Goal: Task Accomplishment & Management: Manage account settings

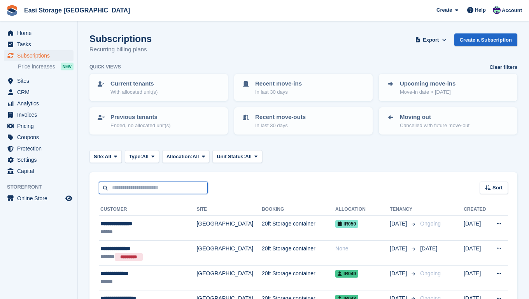
click at [128, 187] on input "text" at bounding box center [153, 188] width 109 height 13
type input "*****"
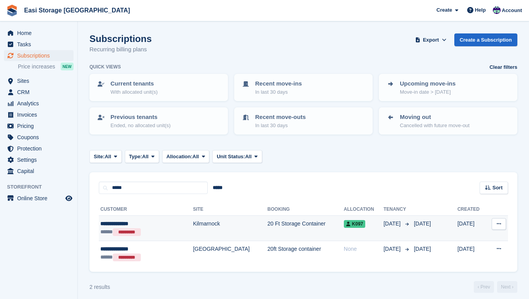
click at [155, 228] on div "***** *********" at bounding box center [135, 232] width 70 height 9
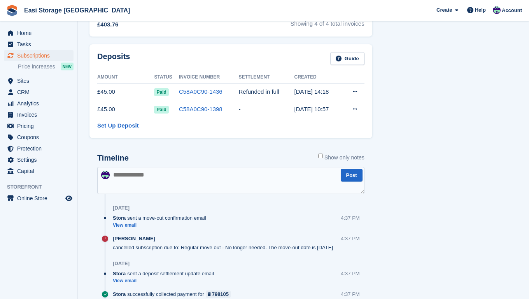
scroll to position [366, 0]
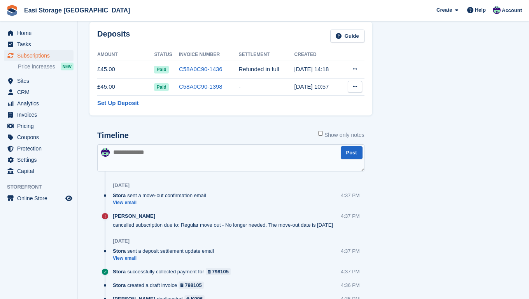
click at [355, 86] on icon at bounding box center [355, 86] width 4 height 5
click at [305, 103] on p "Settle deposit" at bounding box center [325, 102] width 68 height 10
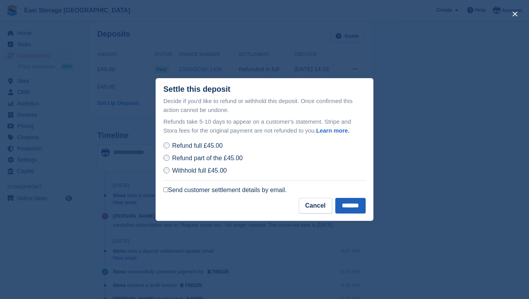
click at [344, 206] on input "*******" at bounding box center [351, 206] width 30 height 16
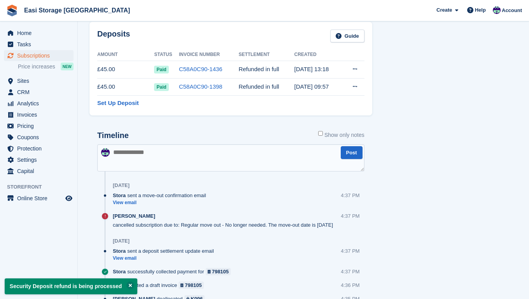
click at [28, 54] on span "Subscriptions" at bounding box center [40, 55] width 47 height 11
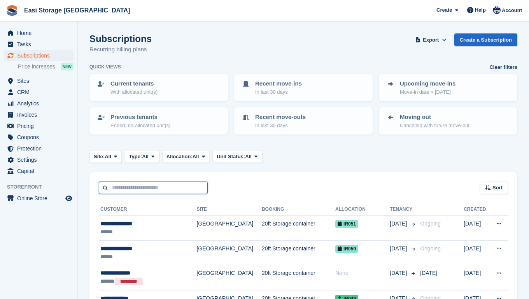
click at [118, 186] on input "text" at bounding box center [153, 188] width 109 height 13
type input "****"
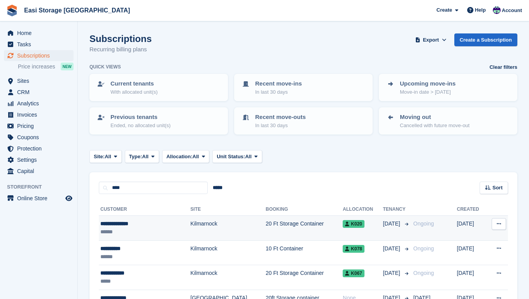
click at [155, 230] on div "******" at bounding box center [134, 232] width 68 height 8
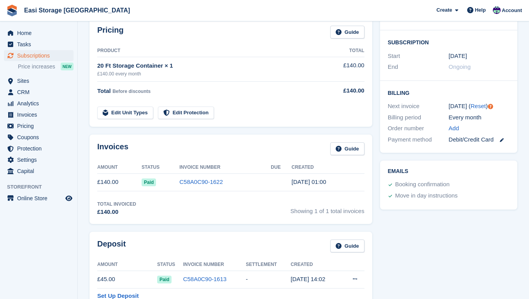
scroll to position [141, 0]
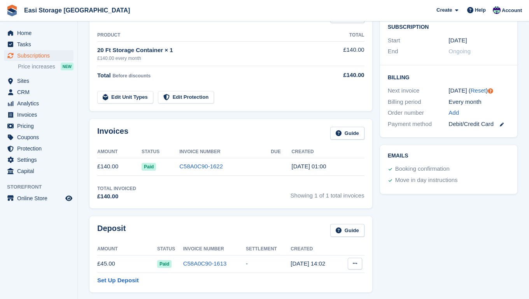
click at [355, 263] on icon at bounding box center [355, 263] width 4 height 5
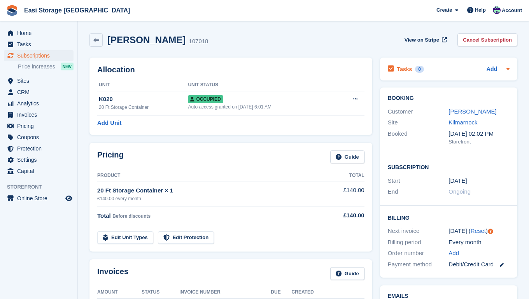
scroll to position [0, 0]
click at [469, 39] on link "Cancel Subscription" at bounding box center [488, 39] width 60 height 13
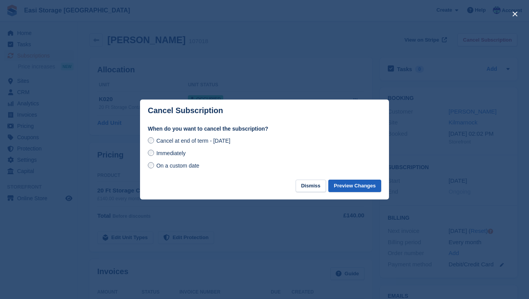
click at [342, 185] on button "Preview Changes" at bounding box center [355, 186] width 53 height 13
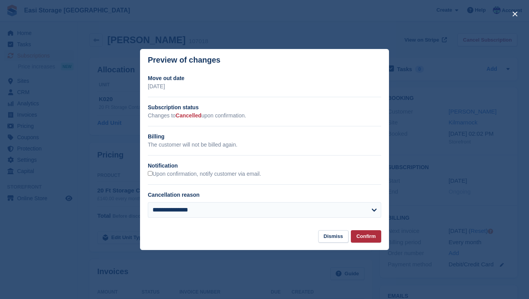
click at [360, 237] on button "Confirm" at bounding box center [366, 236] width 30 height 13
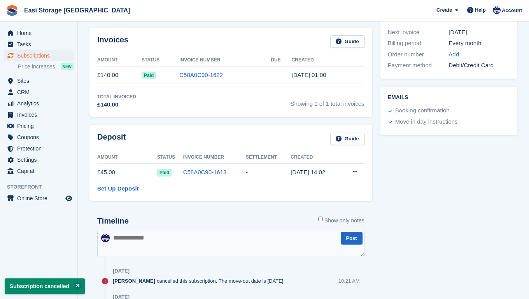
scroll to position [213, 0]
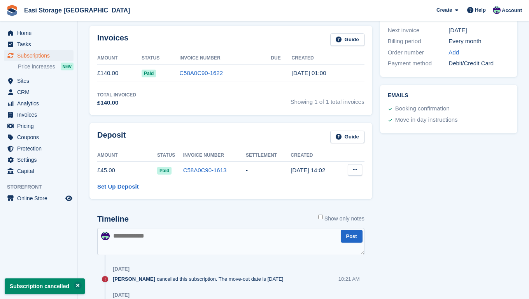
click at [355, 169] on icon at bounding box center [355, 169] width 4 height 5
click at [318, 186] on p "Settle deposit" at bounding box center [325, 185] width 68 height 10
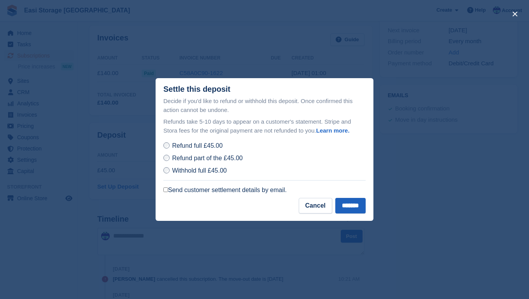
click at [352, 206] on input "*******" at bounding box center [351, 206] width 30 height 16
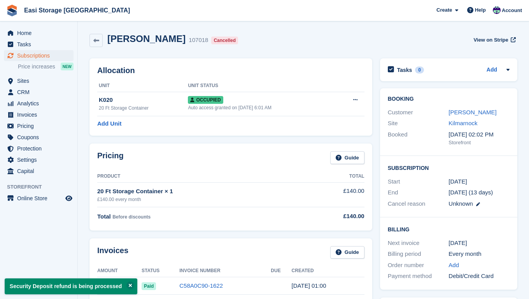
scroll to position [0, 0]
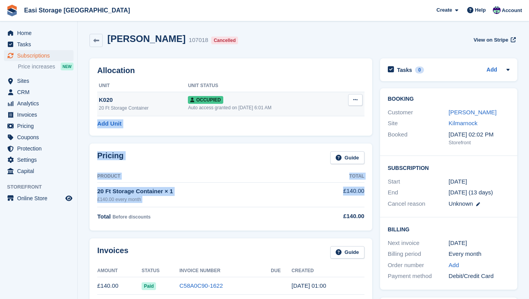
drag, startPoint x: 352, startPoint y: 206, endPoint x: 355, endPoint y: 98, distance: 107.9
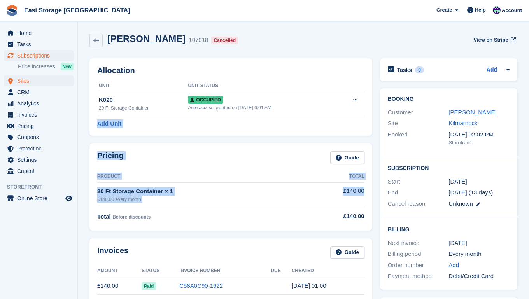
click at [21, 81] on span "Sites" at bounding box center [40, 81] width 47 height 11
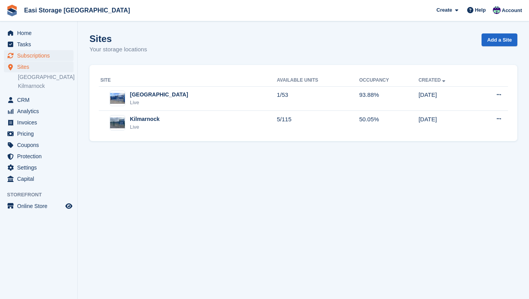
click at [37, 56] on span "Subscriptions" at bounding box center [40, 55] width 47 height 11
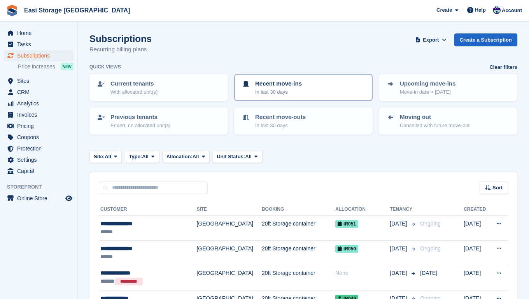
click at [308, 90] on div "Recent move-ins In last 30 days" at bounding box center [303, 87] width 125 height 16
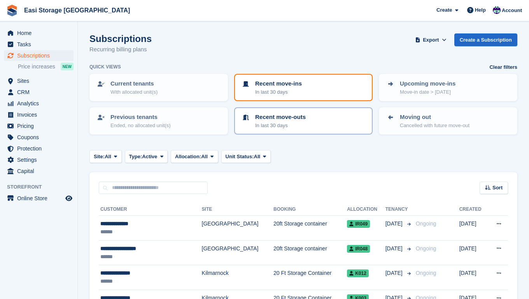
click at [309, 121] on div "Recent move-outs In last 30 days" at bounding box center [303, 121] width 125 height 16
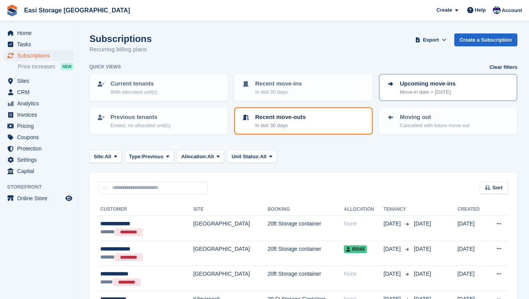
click at [412, 91] on p "Move-in date > today" at bounding box center [428, 92] width 56 height 8
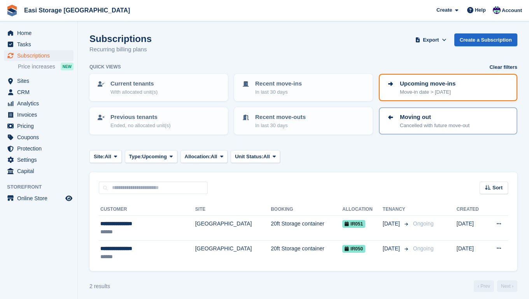
click at [421, 122] on p "Cancelled with future move-out" at bounding box center [435, 126] width 70 height 8
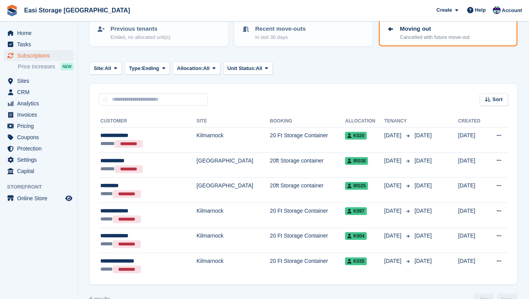
scroll to position [91, 0]
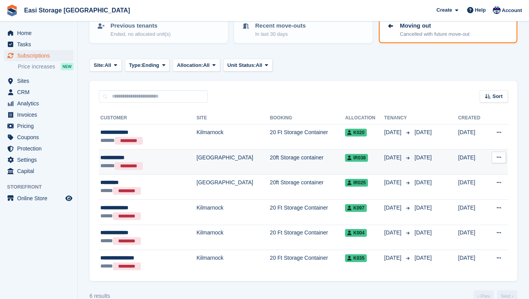
click at [306, 162] on td "20ft Storage container" at bounding box center [307, 161] width 75 height 25
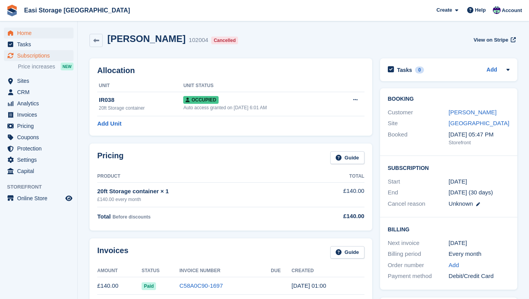
click at [27, 33] on span "Home" at bounding box center [40, 33] width 47 height 11
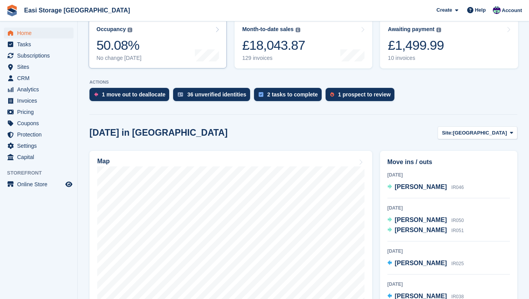
scroll to position [121, 0]
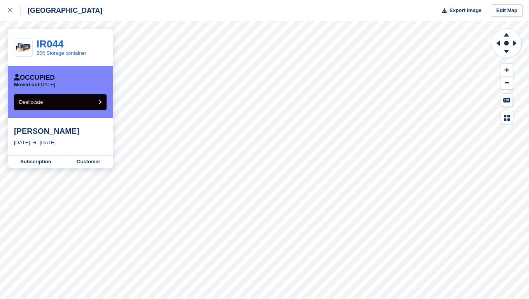
click at [102, 102] on button "Deallocate" at bounding box center [60, 102] width 93 height 16
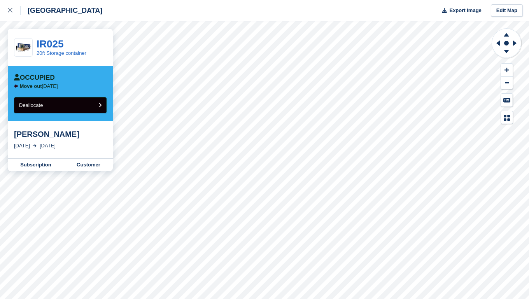
click at [58, 105] on button "Deallocate" at bounding box center [60, 105] width 93 height 16
click at [100, 106] on icon "submit" at bounding box center [99, 105] width 3 height 5
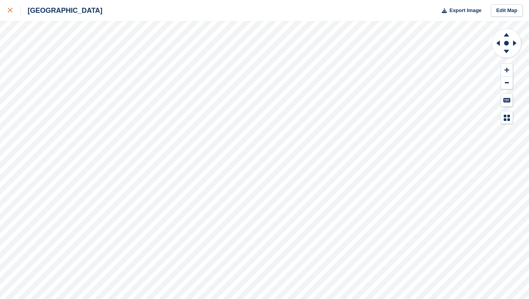
click at [10, 9] on icon at bounding box center [10, 10] width 5 height 5
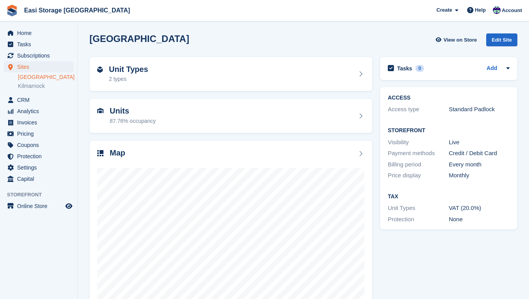
click at [26, 76] on link "[GEOGRAPHIC_DATA]" at bounding box center [46, 77] width 56 height 7
click at [37, 89] on link "Kilmarnock" at bounding box center [46, 86] width 56 height 7
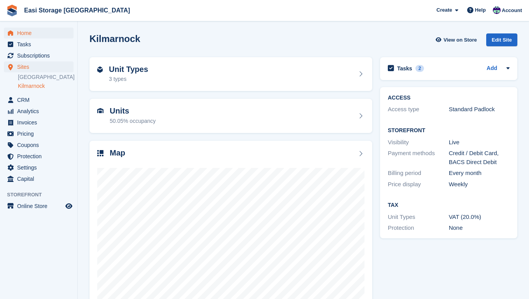
click at [26, 33] on span "Home" at bounding box center [40, 33] width 47 height 11
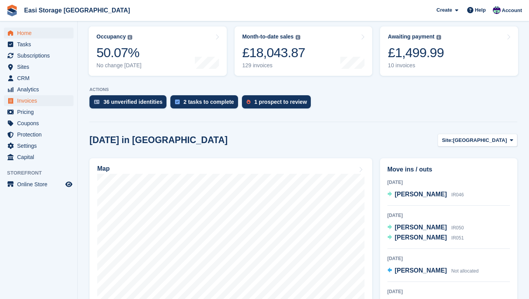
scroll to position [162, 0]
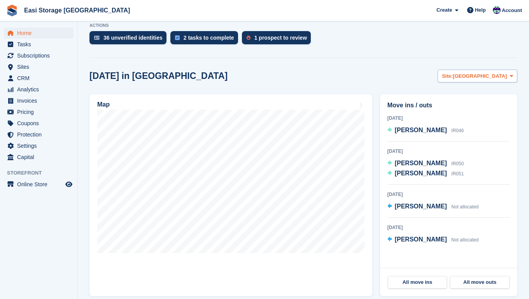
click at [510, 76] on icon at bounding box center [511, 76] width 3 height 5
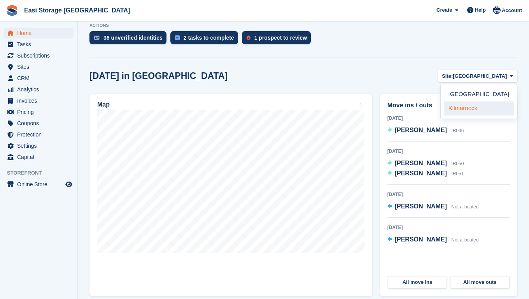
click at [477, 109] on link "Kilmarnock" at bounding box center [479, 109] width 70 height 14
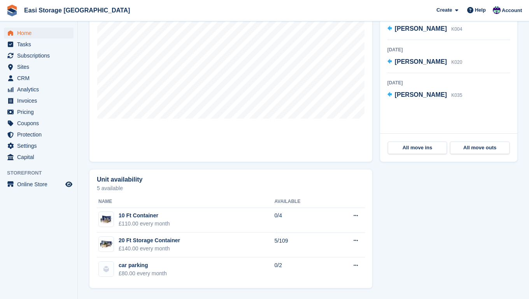
scroll to position [297, 0]
